Goal: Task Accomplishment & Management: Manage account settings

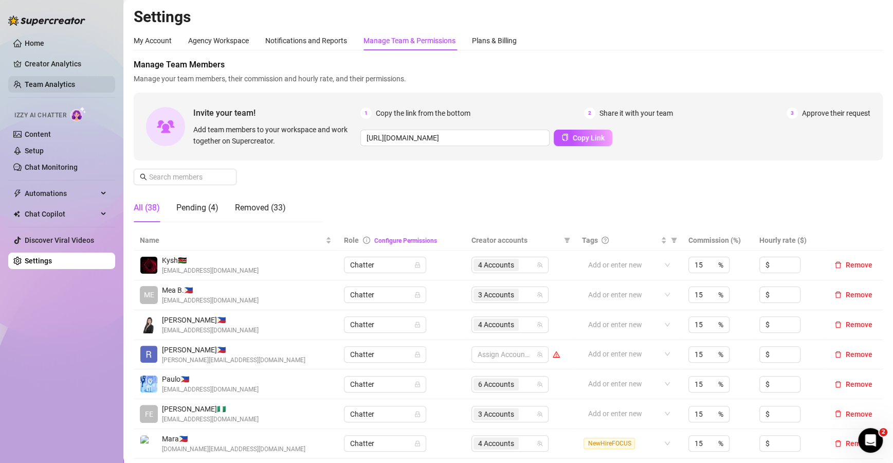
scroll to position [175, 0]
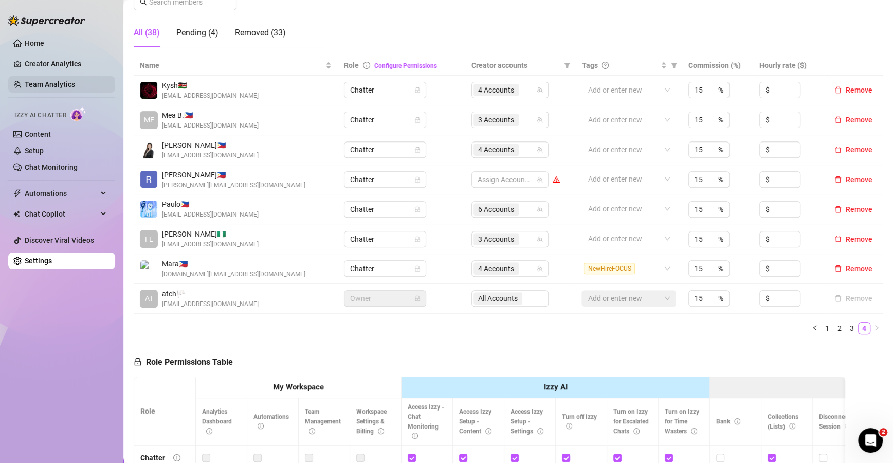
click at [56, 81] on link "Team Analytics" at bounding box center [50, 84] width 50 height 8
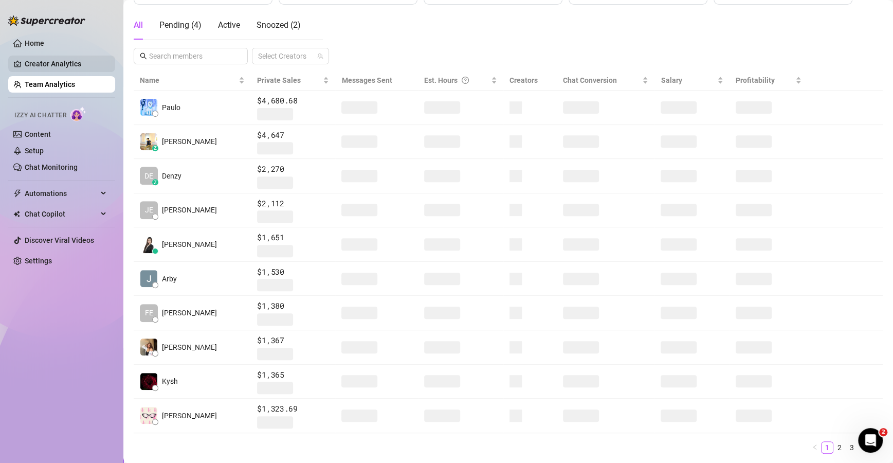
click at [57, 63] on link "Creator Analytics" at bounding box center [66, 64] width 82 height 16
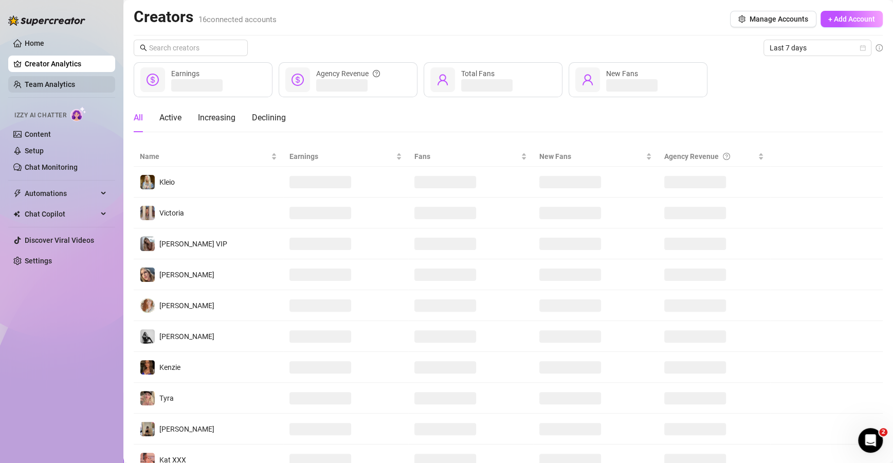
click at [49, 82] on link "Team Analytics" at bounding box center [50, 84] width 50 height 8
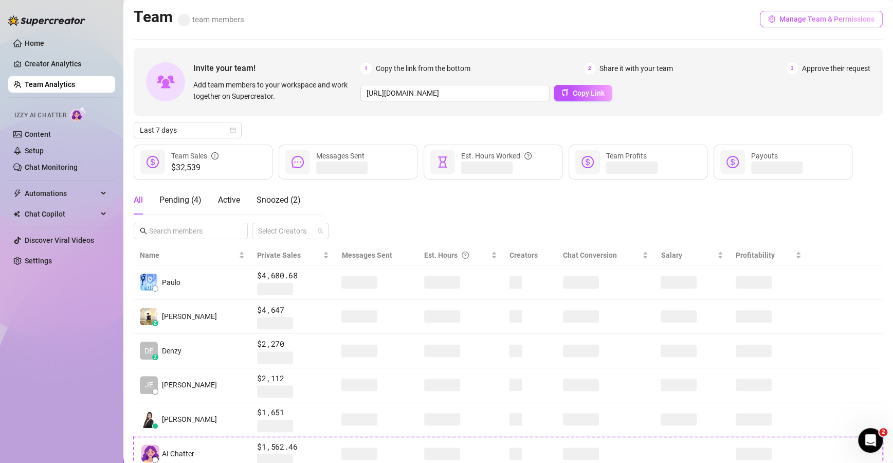
click at [769, 22] on button "Manage Team & Permissions" at bounding box center [821, 19] width 123 height 16
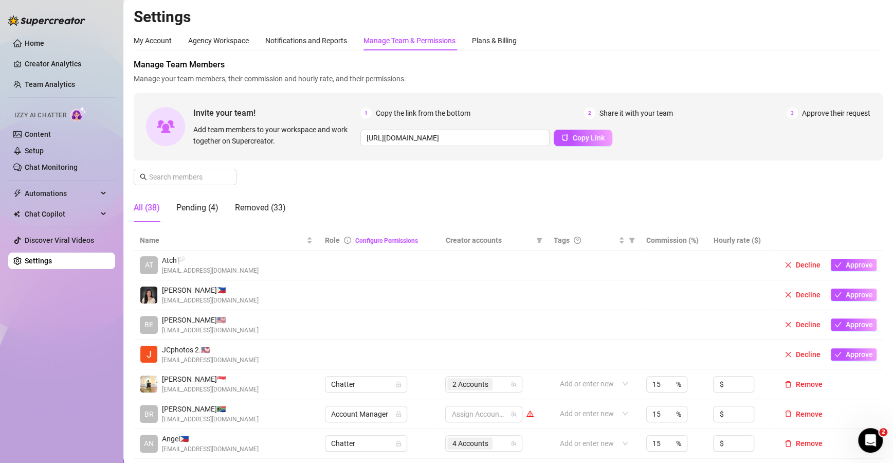
click at [404, 39] on div "Manage Team & Permissions" at bounding box center [410, 40] width 92 height 11
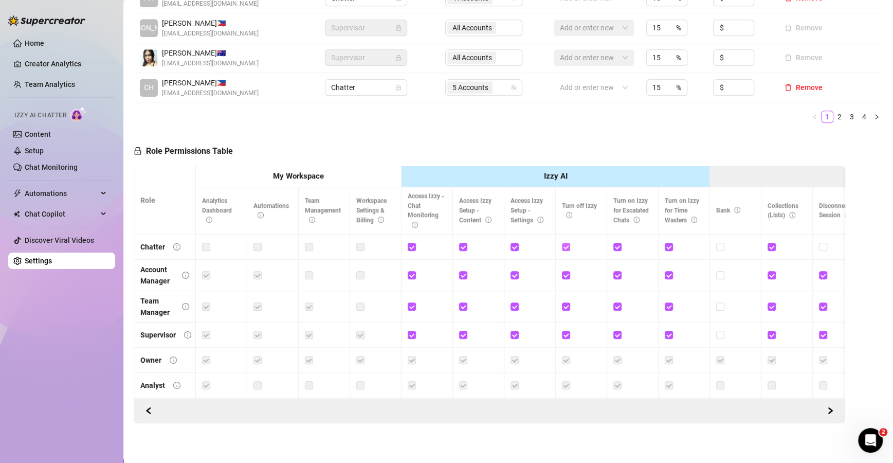
click at [568, 243] on input "checkbox" at bounding box center [565, 246] width 7 height 7
checkbox input "false"
click at [613, 248] on label at bounding box center [617, 246] width 8 height 11
click at [613, 248] on input "checkbox" at bounding box center [616, 246] width 7 height 7
checkbox input "false"
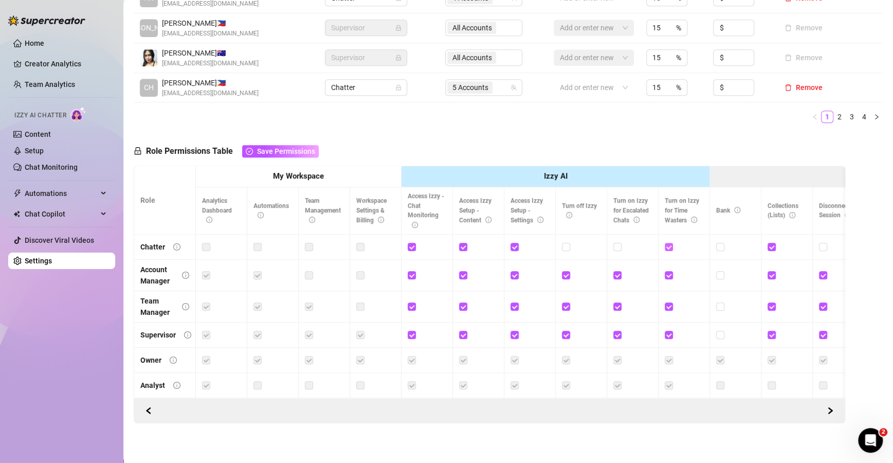
click at [671, 247] on input "checkbox" at bounding box center [668, 246] width 7 height 7
checkbox input "false"
click at [59, 58] on link "Creator Analytics" at bounding box center [66, 64] width 82 height 16
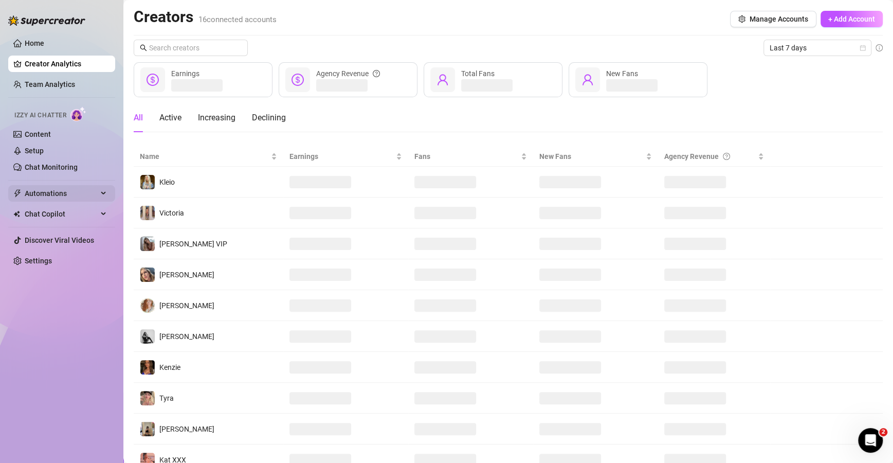
click at [60, 194] on span "Automations" at bounding box center [61, 193] width 73 height 16
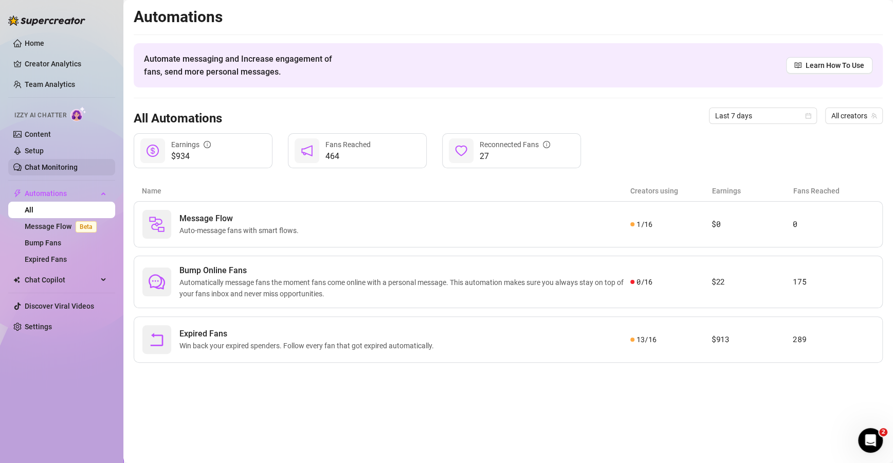
click at [43, 165] on link "Chat Monitoring" at bounding box center [51, 167] width 53 height 8
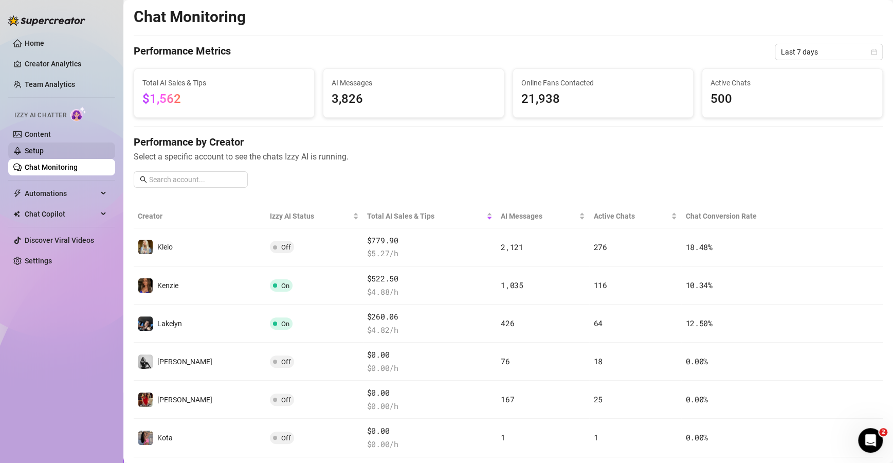
click at [44, 147] on link "Setup" at bounding box center [34, 151] width 19 height 8
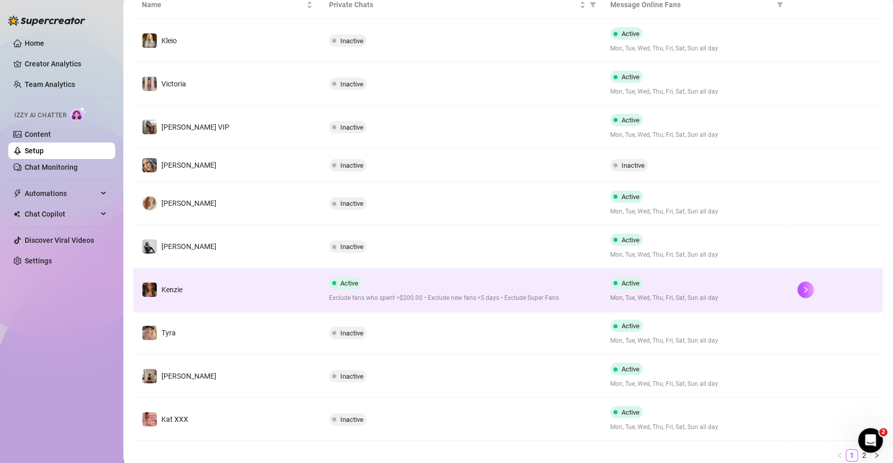
scroll to position [243, 0]
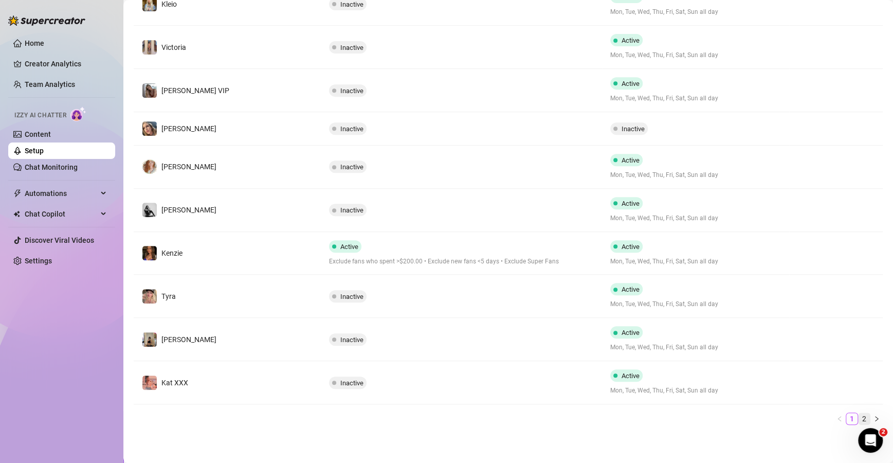
click at [859, 419] on link "2" at bounding box center [864, 418] width 11 height 11
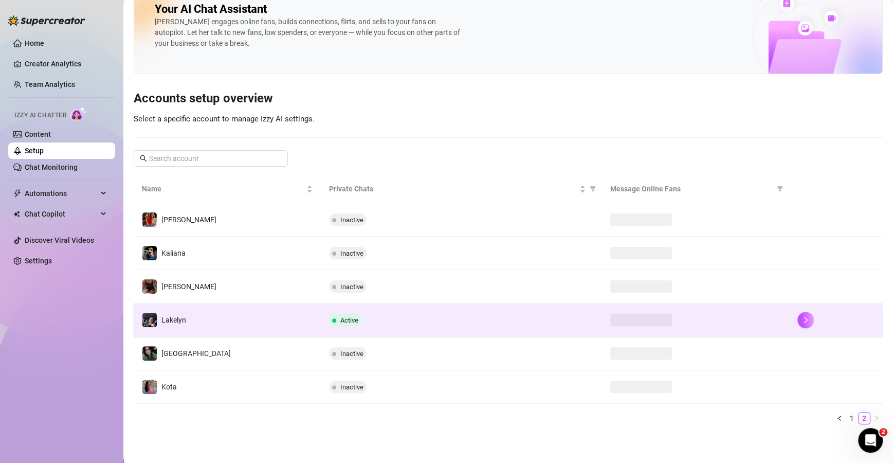
scroll to position [61, 0]
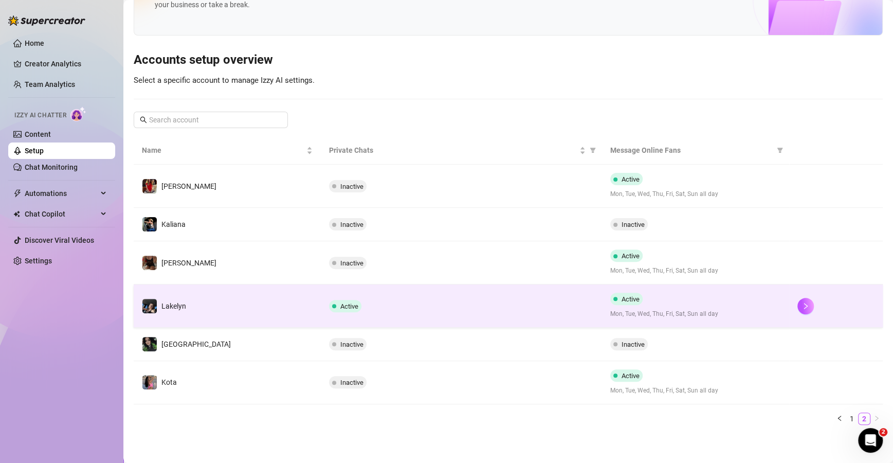
click at [351, 308] on span "Active" at bounding box center [349, 306] width 18 height 8
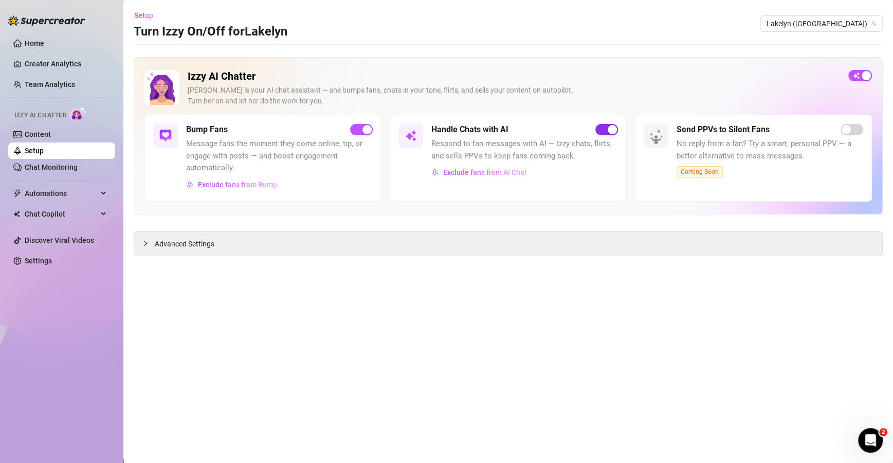
click at [604, 128] on span "button" at bounding box center [606, 129] width 23 height 11
click at [810, 21] on span "Lakelyn ([GEOGRAPHIC_DATA])" at bounding box center [822, 23] width 110 height 15
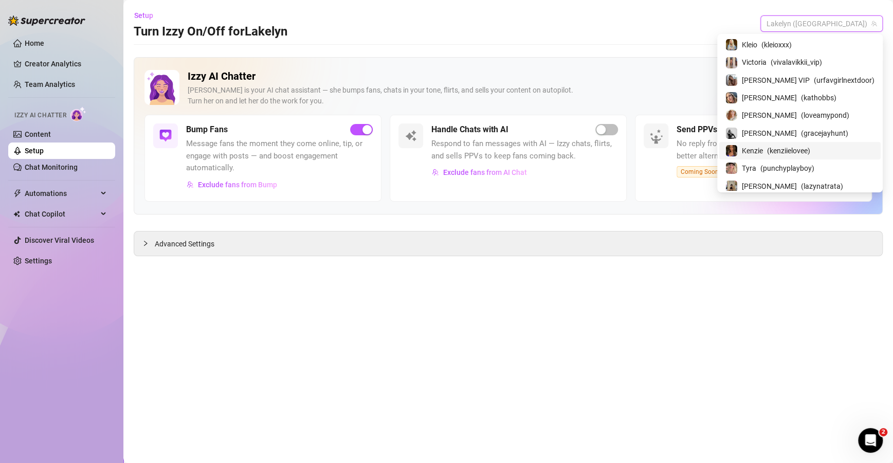
click at [763, 154] on span "Kenzie" at bounding box center [752, 150] width 21 height 11
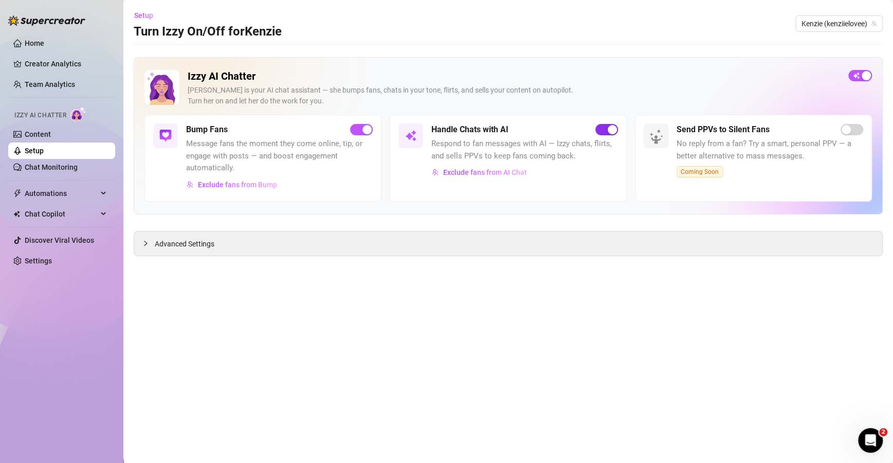
click at [605, 130] on span "button" at bounding box center [606, 129] width 23 height 11
